Goal: Task Accomplishment & Management: Use online tool/utility

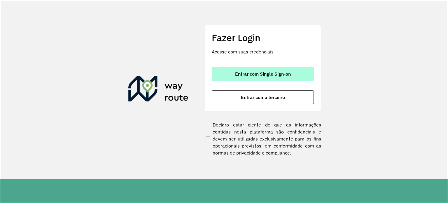
click at [257, 76] on span "Entrar com Single Sign-on" at bounding box center [263, 73] width 56 height 5
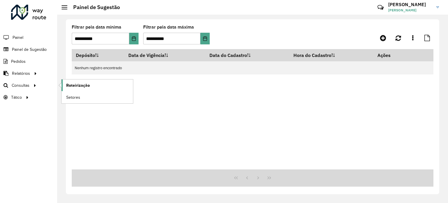
click at [90, 81] on link "Roteirização" at bounding box center [97, 85] width 71 height 12
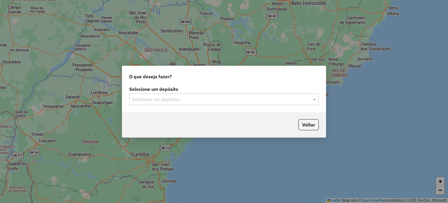
click at [201, 95] on div "Selecione um depósito" at bounding box center [224, 99] width 190 height 12
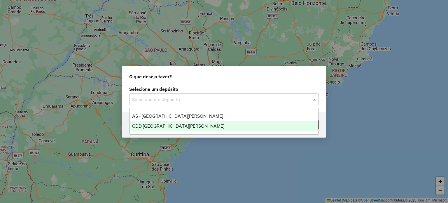
click at [180, 123] on div "CDD [GEOGRAPHIC_DATA]" at bounding box center [224, 126] width 189 height 10
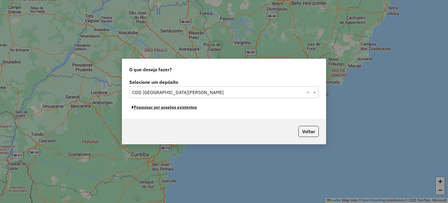
click at [182, 110] on button "Pesquisar por sessões existentes" at bounding box center [164, 107] width 70 height 9
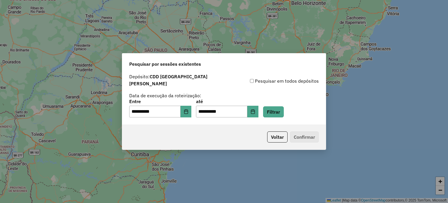
click at [268, 107] on div "**********" at bounding box center [224, 108] width 190 height 18
click at [273, 107] on button "Filtrar" at bounding box center [273, 111] width 21 height 11
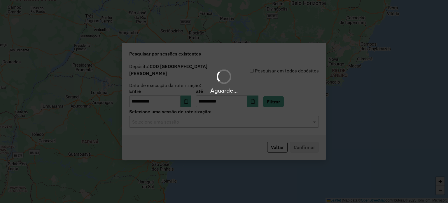
click at [196, 120] on input "text" at bounding box center [218, 121] width 172 height 7
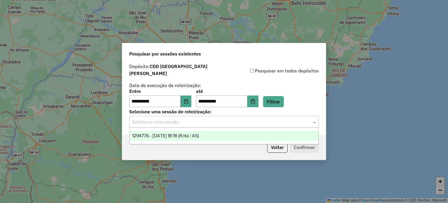
click at [194, 135] on span "1294776 - 15/10/2025 18:18 (Rota | AS)" at bounding box center [165, 135] width 67 height 5
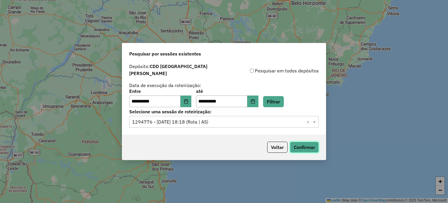
click at [292, 141] on button "Confirmar" at bounding box center [304, 146] width 29 height 11
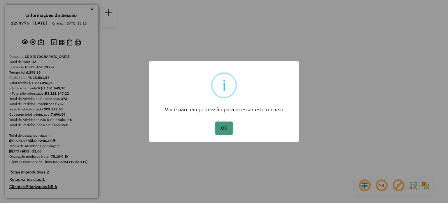
click at [224, 125] on button "OK" at bounding box center [223, 127] width 17 height 13
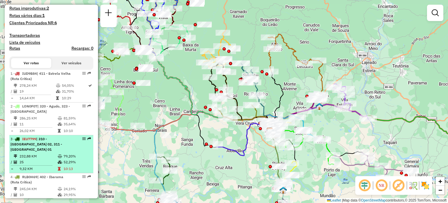
scroll to position [175, 0]
